Goal: Obtain resource: Obtain resource

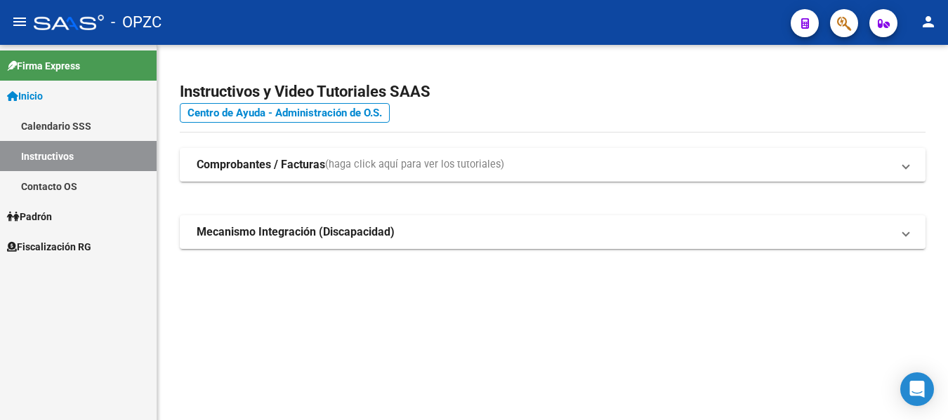
click at [48, 253] on span "Fiscalización RG" at bounding box center [49, 246] width 84 height 15
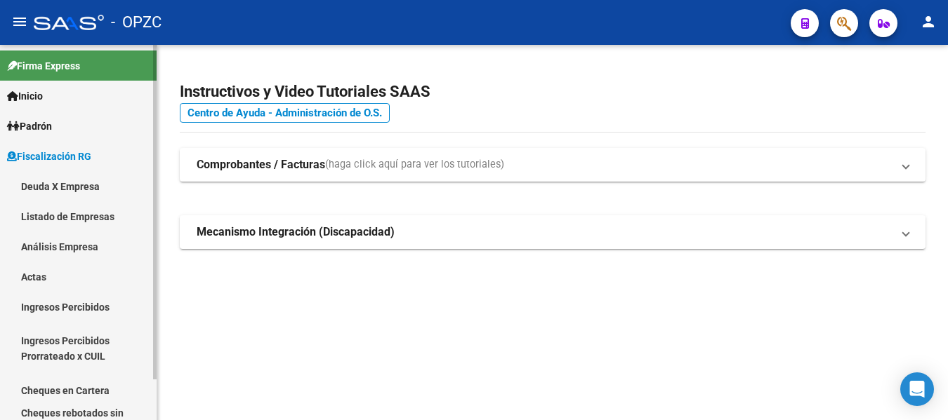
click at [81, 180] on link "Deuda X Empresa" at bounding box center [78, 186] width 157 height 30
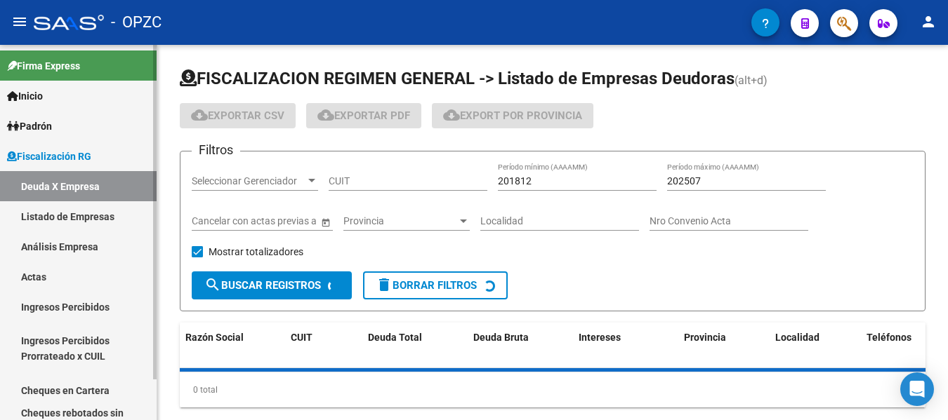
click at [77, 246] on link "Análisis Empresa" at bounding box center [78, 247] width 157 height 30
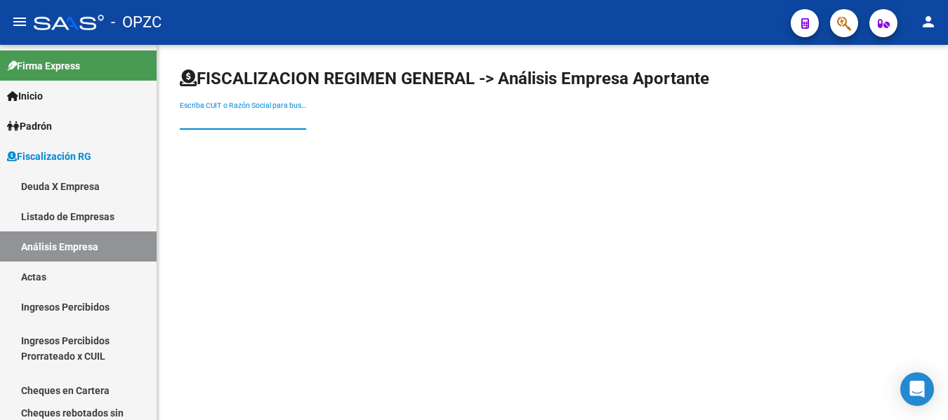
click at [267, 117] on input "Escriba CUIT o Razón Social para buscar" at bounding box center [243, 120] width 126 height 12
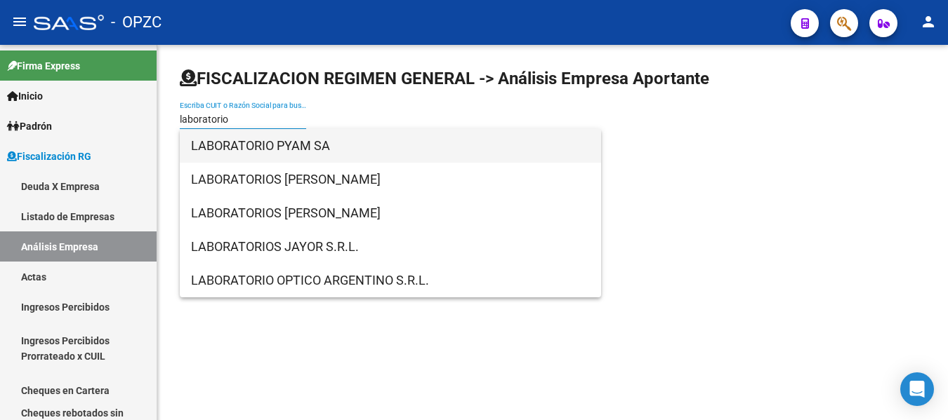
type input "laboratorio"
click at [286, 141] on span "LABORATORIO PYAM SA" at bounding box center [390, 146] width 399 height 34
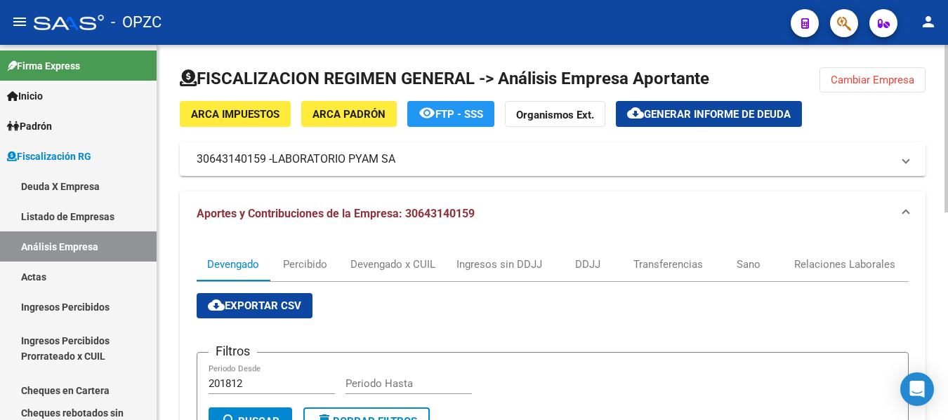
click at [706, 223] on mat-expansion-panel-header "Aportes y Contribuciones de la Empresa: 30643140159" at bounding box center [552, 214] width 745 height 45
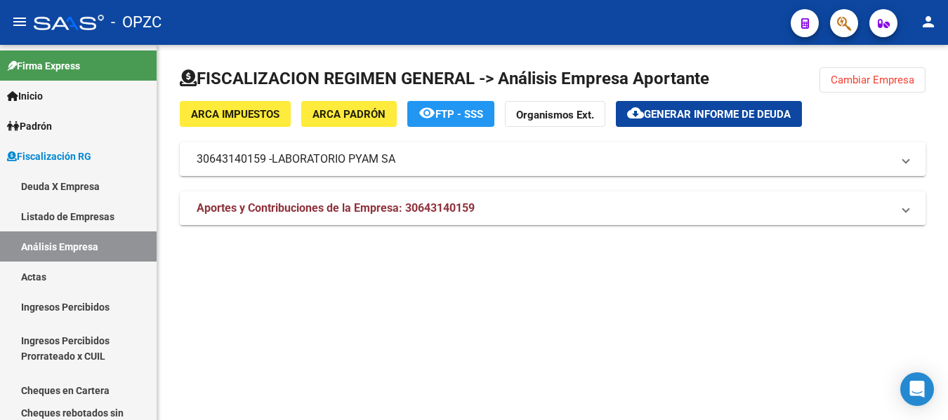
click at [328, 218] on mat-expansion-panel-header "Aportes y Contribuciones de la Empresa: 30643140159" at bounding box center [552, 209] width 745 height 34
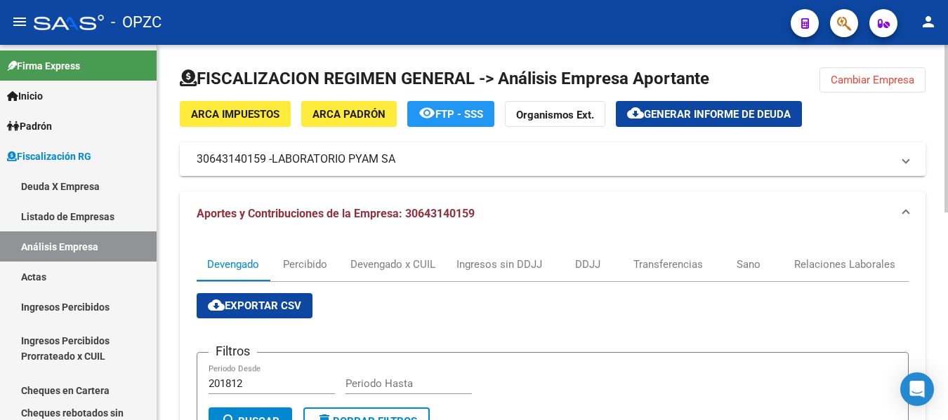
click at [596, 264] on div "DDJJ" at bounding box center [587, 264] width 25 height 15
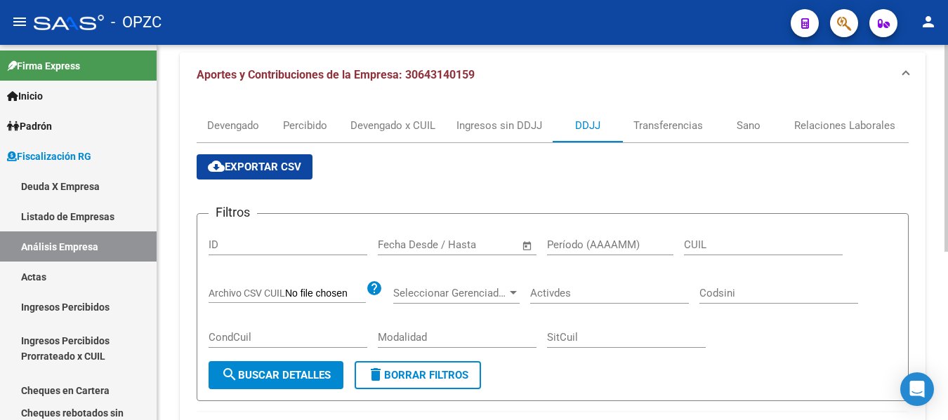
scroll to position [136, 0]
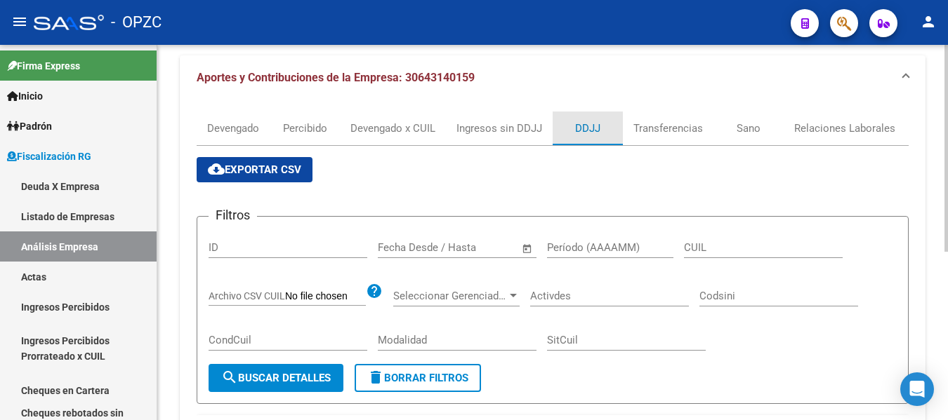
click at [587, 129] on div "DDJJ" at bounding box center [587, 128] width 25 height 15
click at [936, 350] on div "FISCALIZACION REGIMEN GENERAL -> Análisis Empresa Aportante Cambiar Empresa ARC…" at bounding box center [552, 248] width 790 height 679
click at [241, 120] on div "Devengado" at bounding box center [233, 129] width 73 height 34
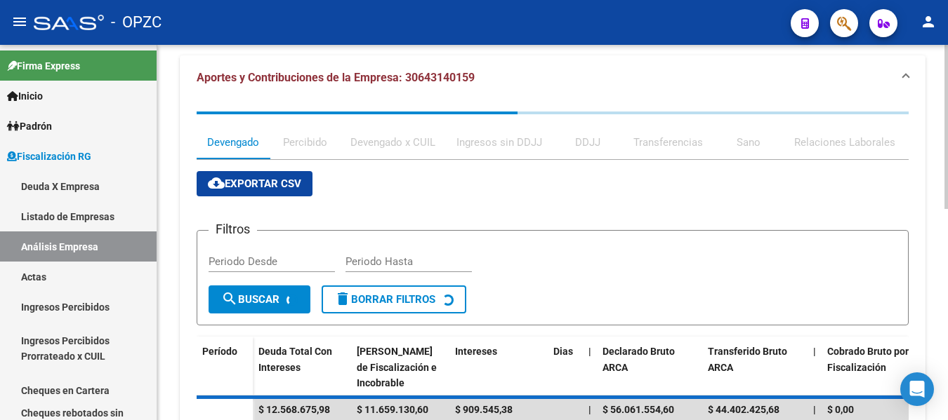
scroll to position [0, 0]
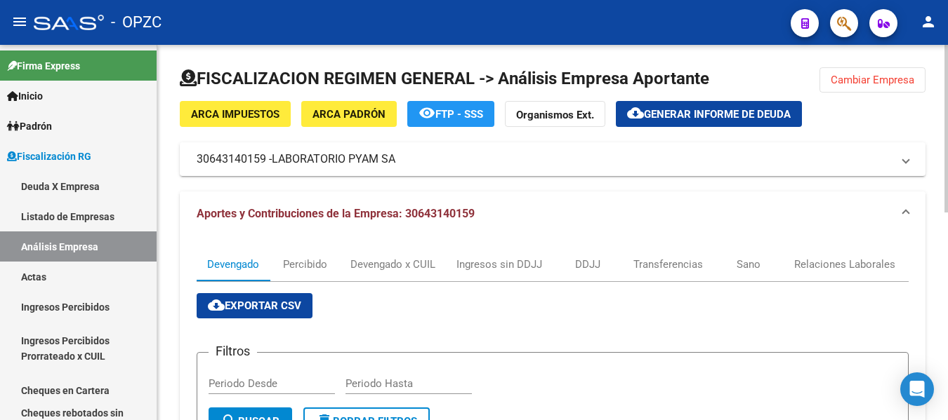
click at [719, 199] on mat-expansion-panel-header "Aportes y Contribuciones de la Empresa: 30643140159" at bounding box center [552, 214] width 745 height 45
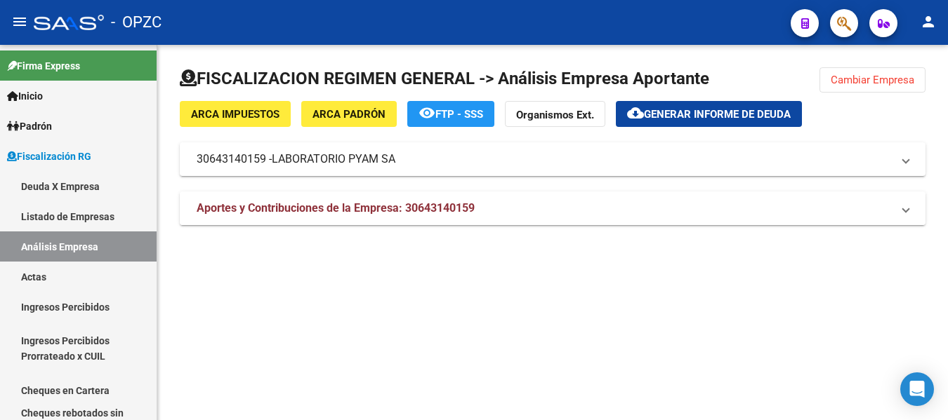
click at [524, 206] on mat-panel-title "Aportes y Contribuciones de la Empresa: 30643140159" at bounding box center [544, 208] width 695 height 15
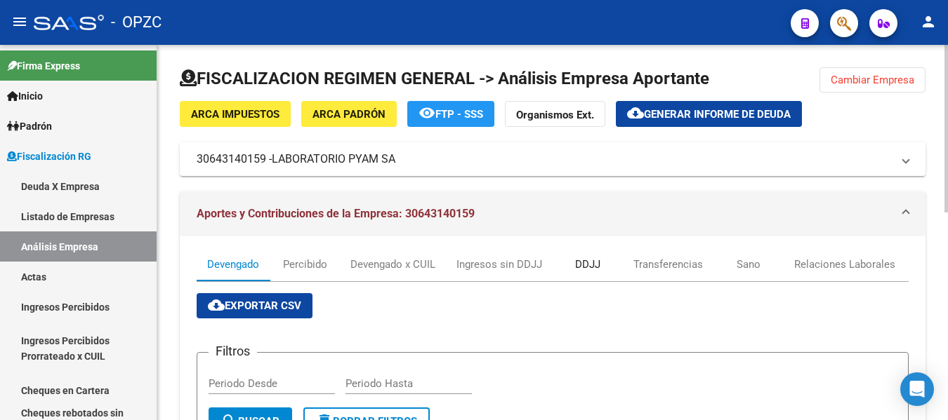
click at [596, 265] on div "DDJJ" at bounding box center [587, 264] width 25 height 15
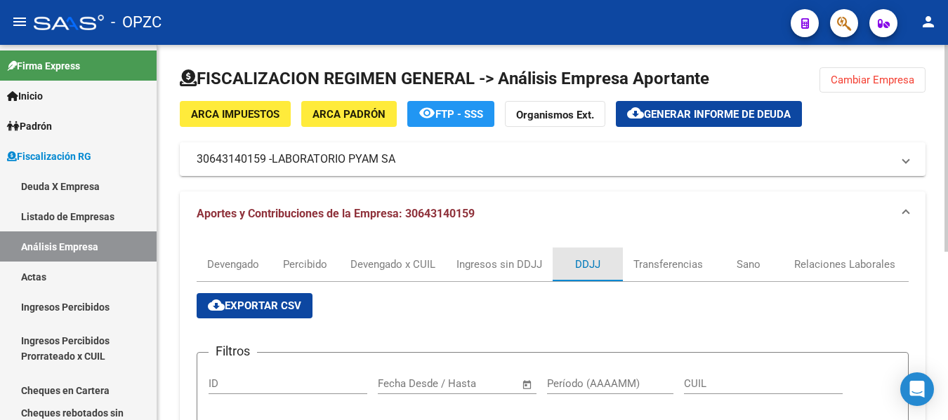
click at [592, 264] on div "DDJJ" at bounding box center [587, 264] width 25 height 15
click at [238, 266] on div "Devengado" at bounding box center [233, 264] width 52 height 15
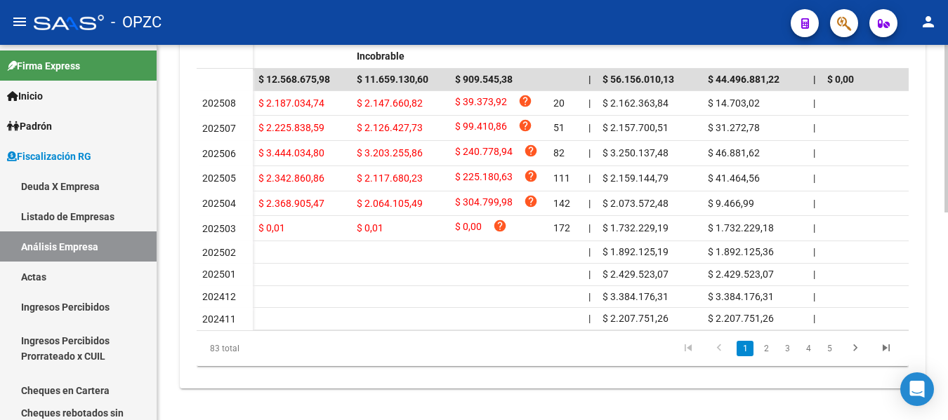
scroll to position [74, 0]
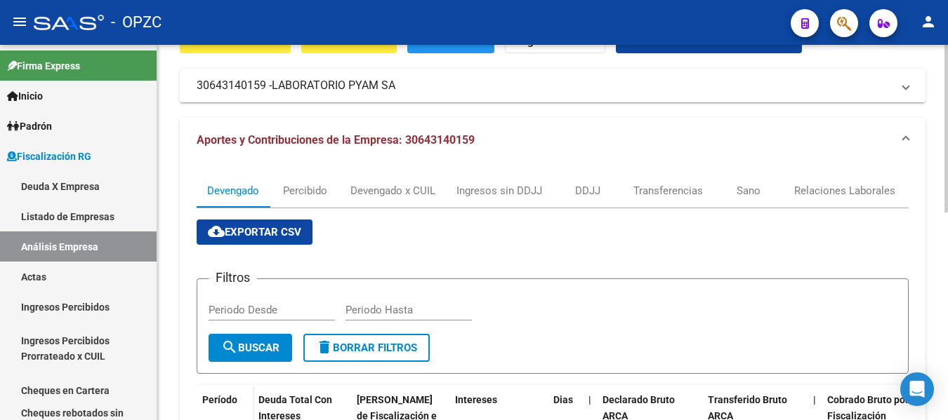
click at [936, 140] on div at bounding box center [946, 233] width 4 height 376
click at [599, 185] on div "DDJJ" at bounding box center [587, 190] width 25 height 15
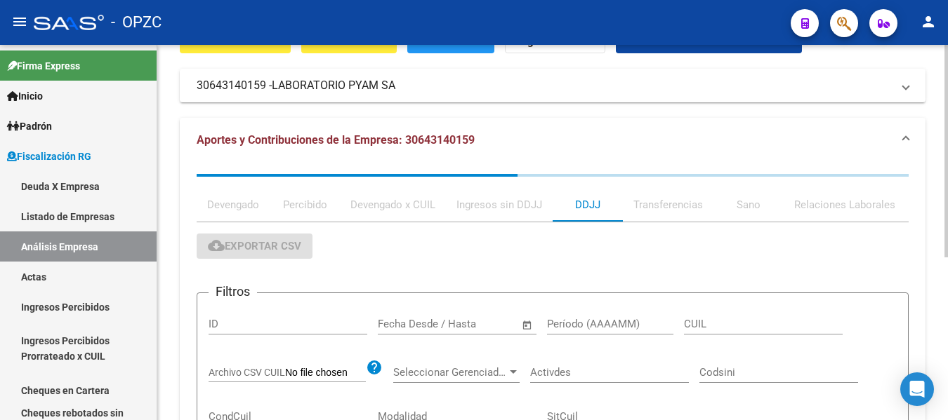
scroll to position [0, 0]
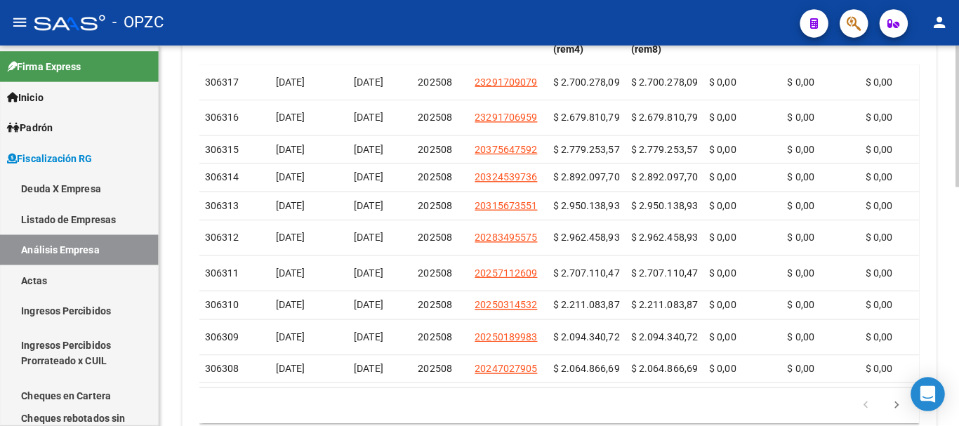
scroll to position [421, 0]
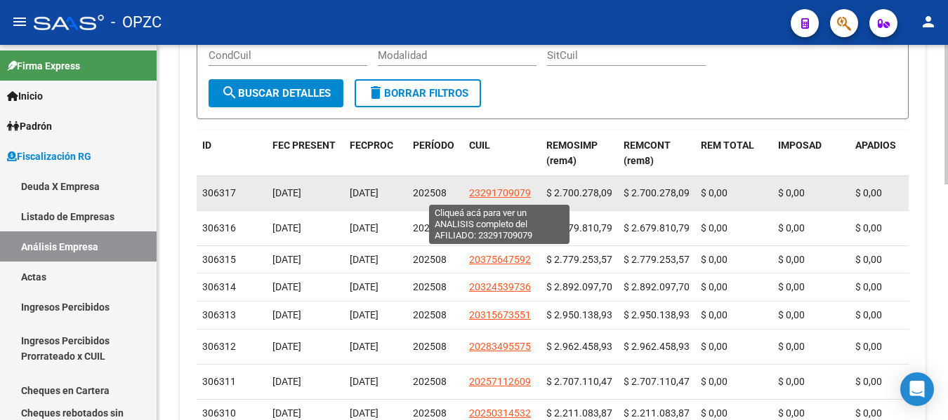
click at [505, 194] on span "23291709079" at bounding box center [500, 192] width 62 height 11
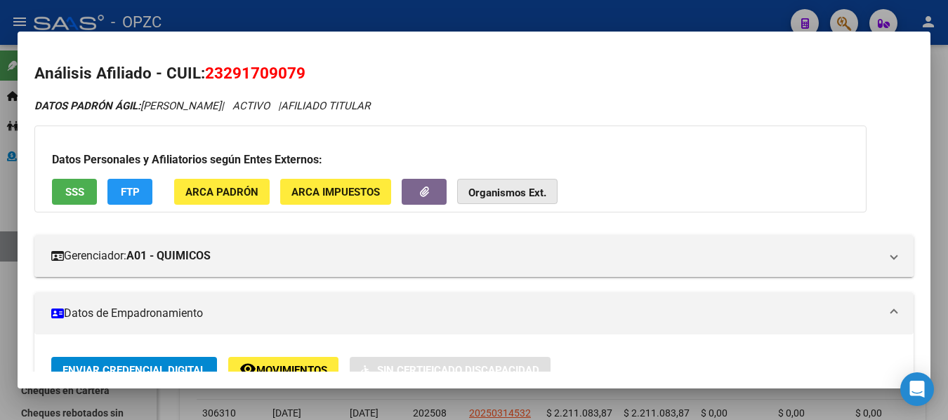
click at [517, 183] on button "Organismos Ext." at bounding box center [507, 192] width 100 height 26
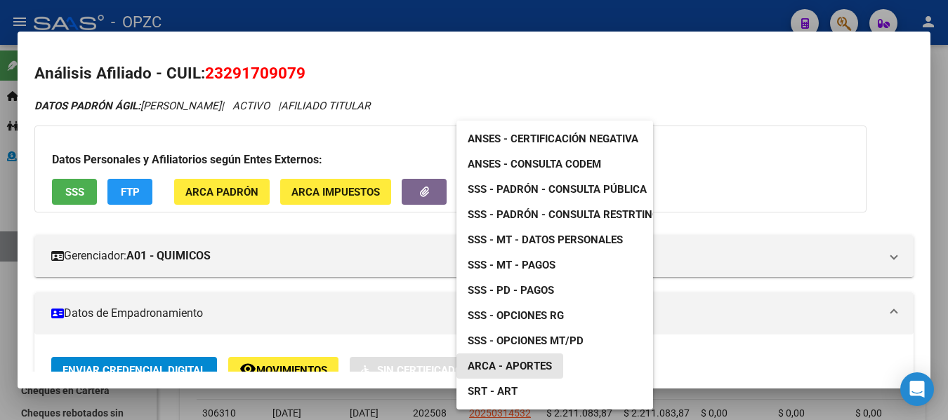
click at [524, 366] on span "ARCA - Aportes" at bounding box center [509, 366] width 84 height 13
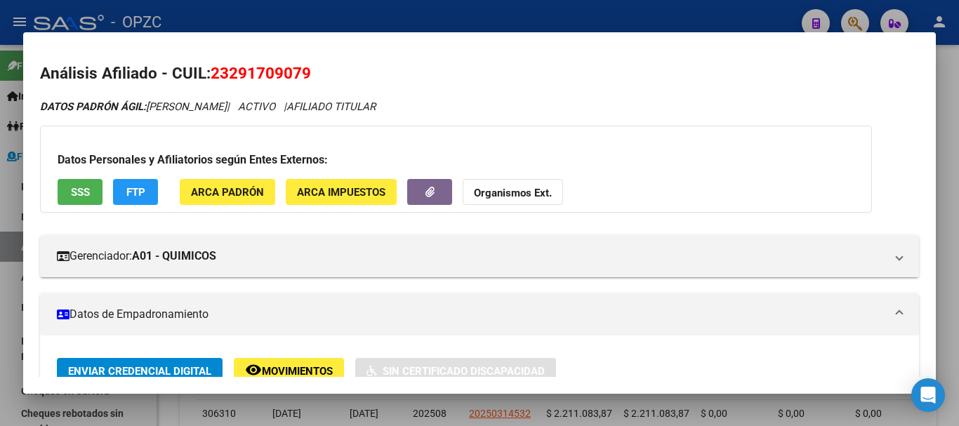
click at [400, 9] on div at bounding box center [479, 213] width 959 height 426
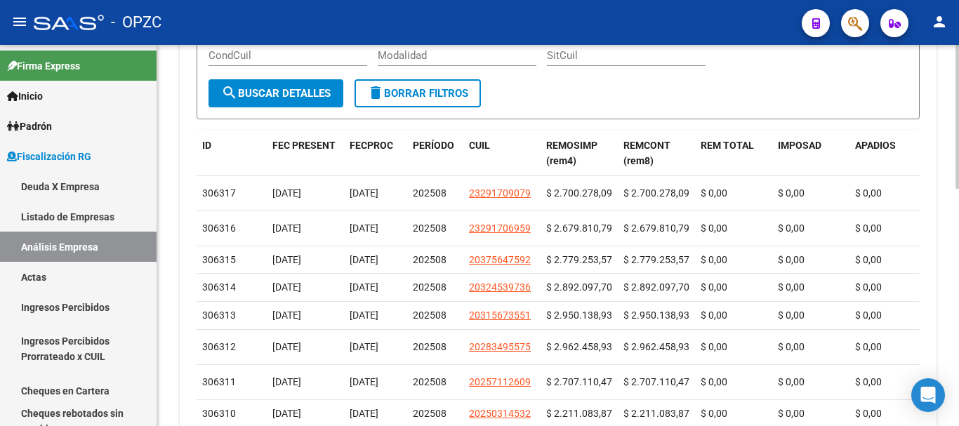
click at [832, 92] on form "Filtros ID Fecha inicio – Fecha fin Fecha Desde / Hasta Período (AAAAMM) CUIL A…" at bounding box center [558, 25] width 723 height 188
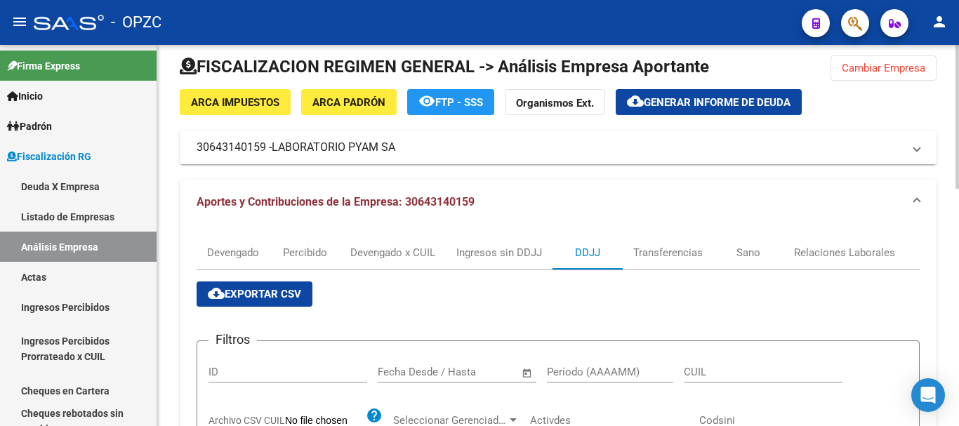
scroll to position [0, 0]
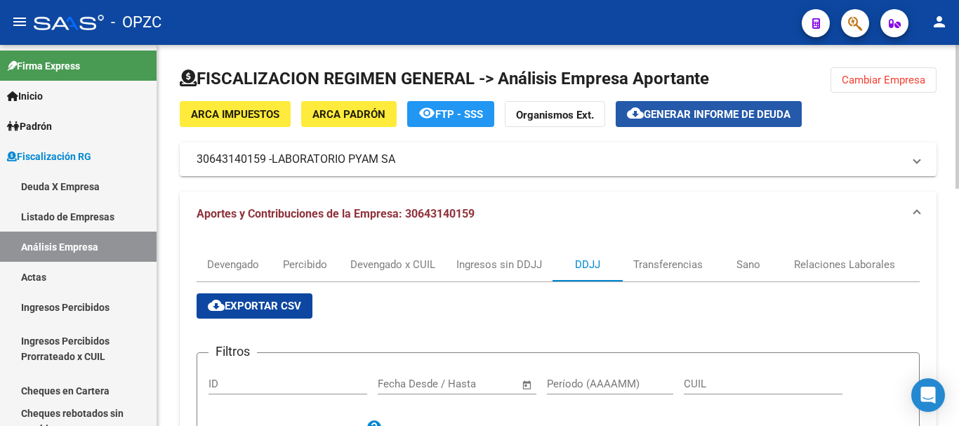
click at [739, 109] on span "Generar informe de deuda" at bounding box center [717, 114] width 147 height 13
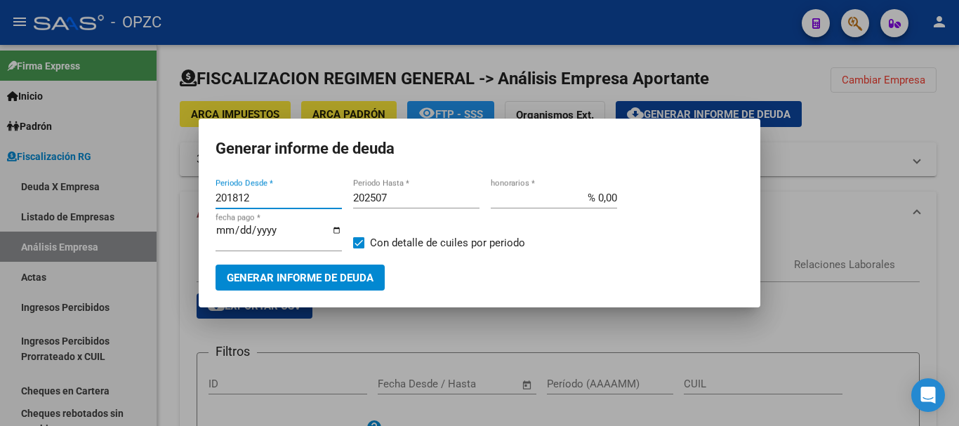
click at [237, 194] on input "201812" at bounding box center [278, 198] width 126 height 13
click at [258, 199] on input "202512" at bounding box center [278, 198] width 126 height 13
type input "202504"
click at [396, 197] on input "202507" at bounding box center [416, 198] width 126 height 13
type input "202508"
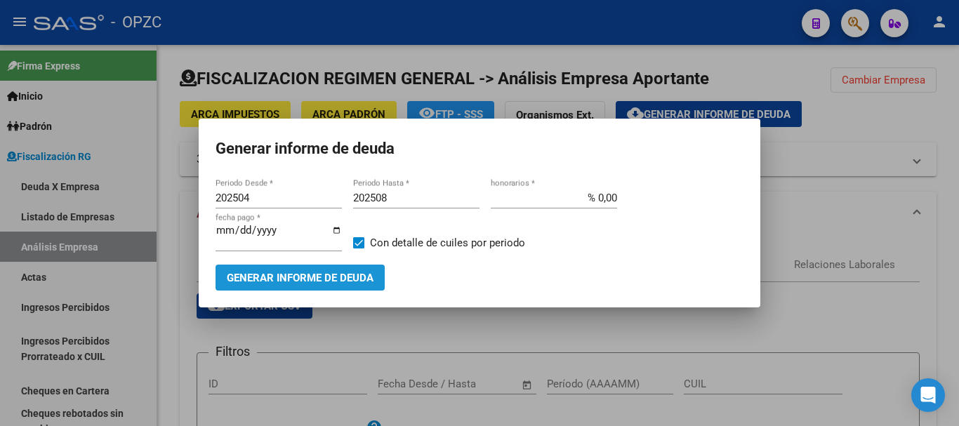
click at [312, 277] on span "Generar informe de deuda" at bounding box center [300, 278] width 147 height 13
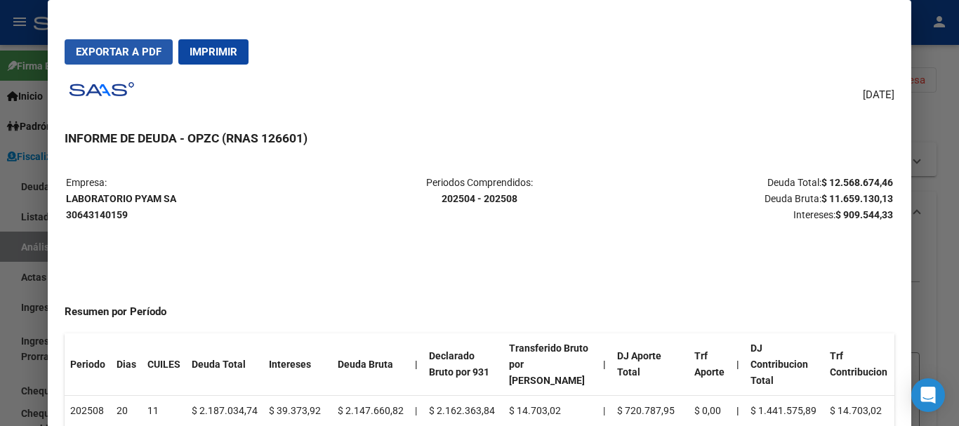
click at [143, 51] on span "Exportar a PDF" at bounding box center [119, 52] width 86 height 13
click at [936, 65] on div at bounding box center [479, 213] width 959 height 426
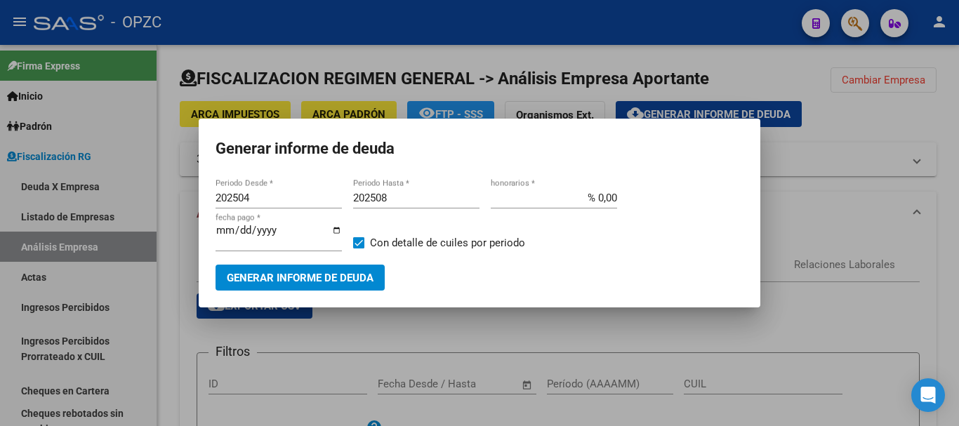
click at [840, 94] on div at bounding box center [479, 213] width 959 height 426
